Goal: Contribute content: Add original content to the website for others to see

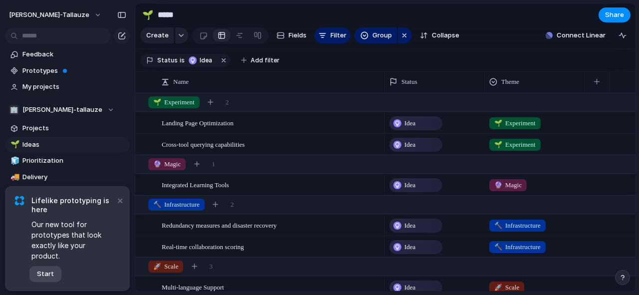
click at [51, 270] on span "Start" at bounding box center [45, 274] width 17 height 10
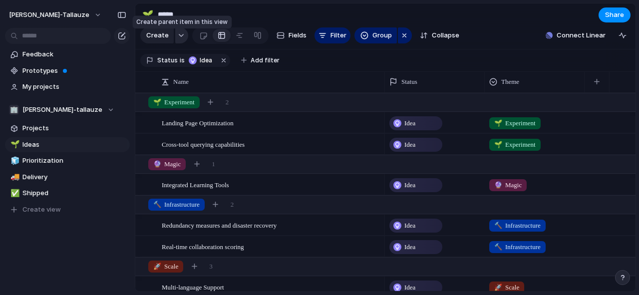
click at [175, 41] on button "button" at bounding box center [181, 35] width 13 height 16
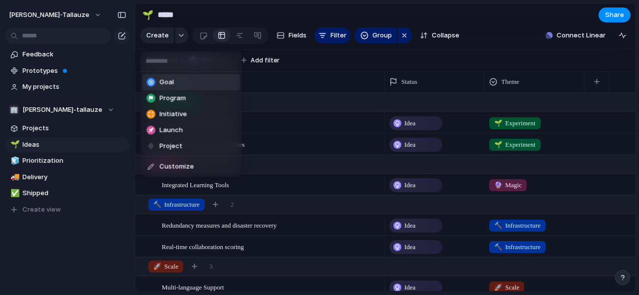
click at [177, 40] on div "Goal Program Initiative Launch Project Customize" at bounding box center [319, 147] width 639 height 295
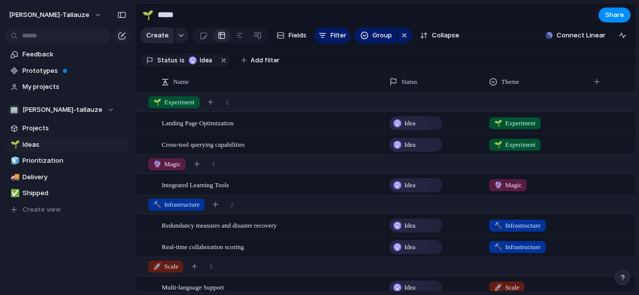
click at [157, 40] on span "Create" at bounding box center [157, 35] width 22 height 10
